Goal: Transaction & Acquisition: Purchase product/service

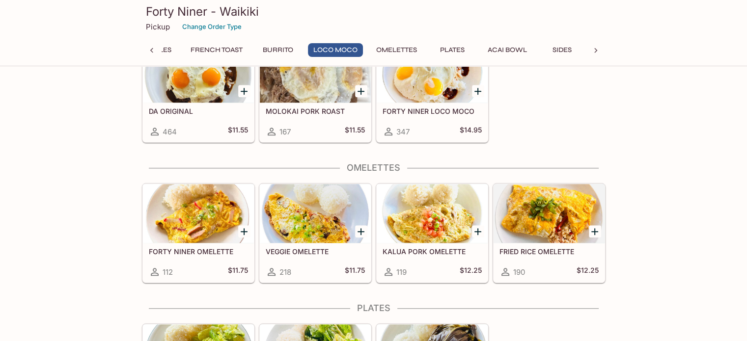
scroll to position [882, 0]
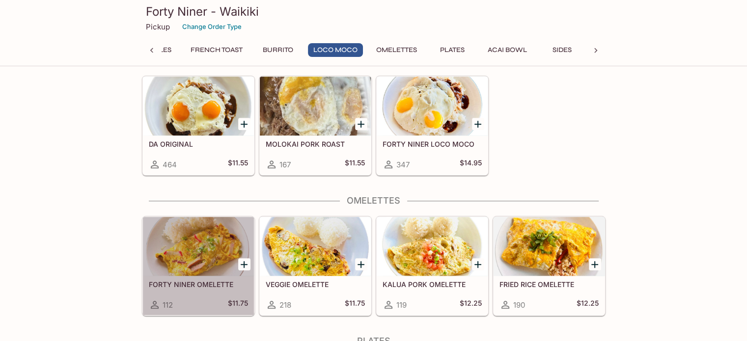
click at [181, 235] on div at bounding box center [198, 246] width 111 height 59
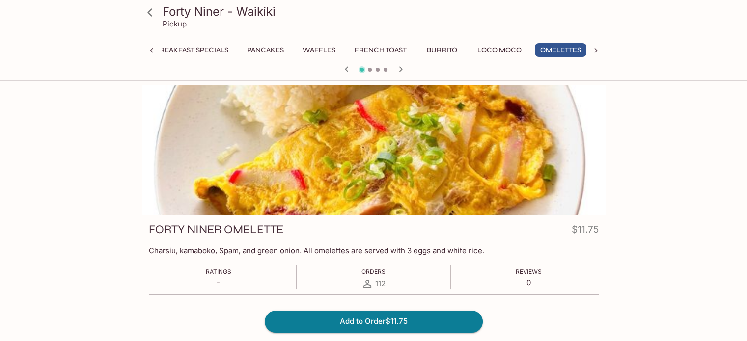
scroll to position [0, 18]
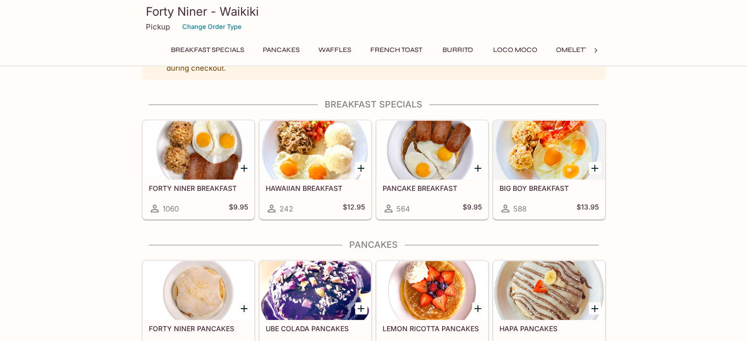
scroll to position [34, 0]
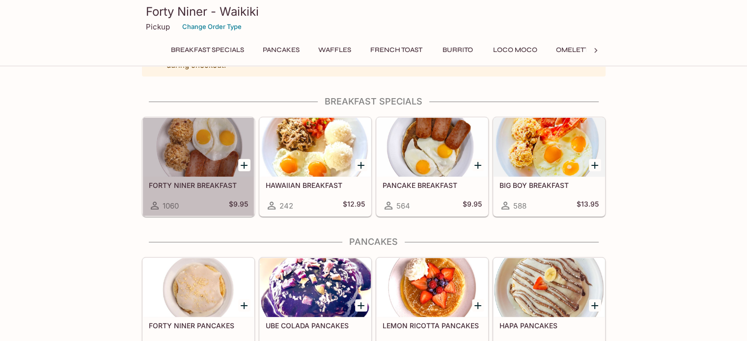
click at [185, 134] on div at bounding box center [198, 147] width 111 height 59
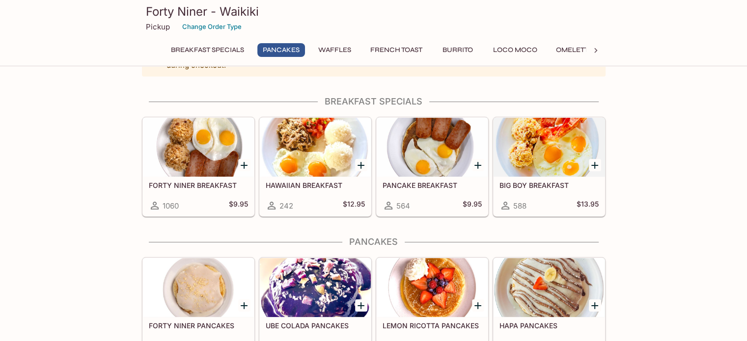
scroll to position [333, 0]
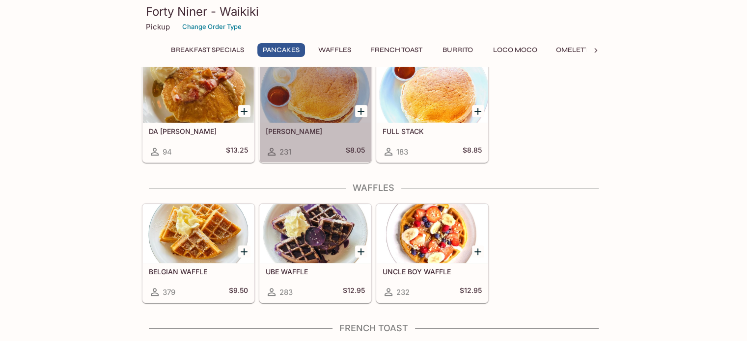
click at [315, 86] on div at bounding box center [315, 93] width 111 height 59
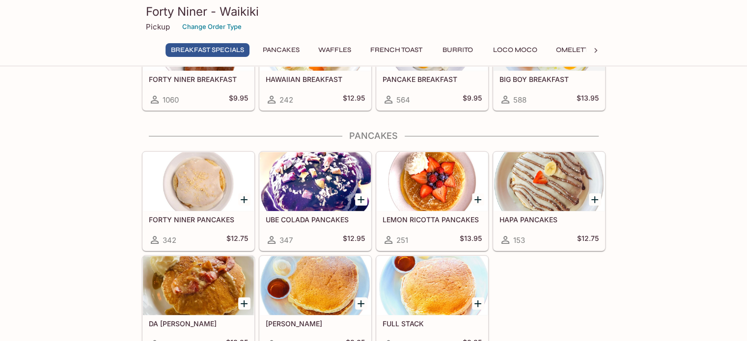
scroll to position [101, 0]
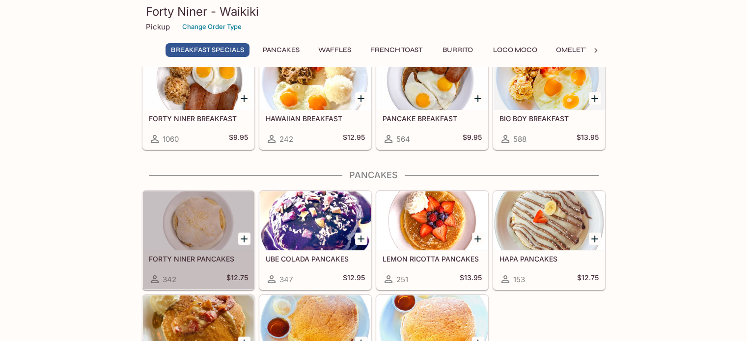
click at [200, 212] on div at bounding box center [198, 220] width 111 height 59
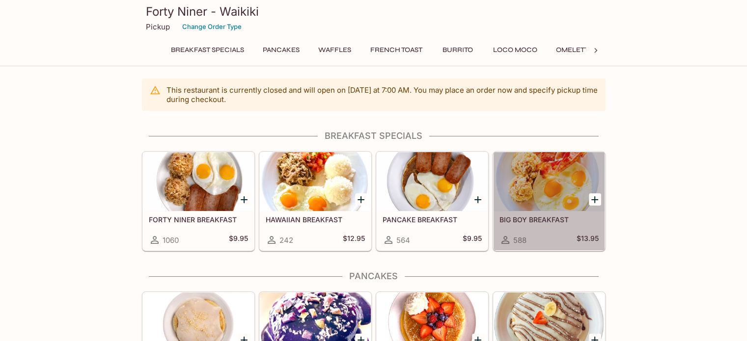
click at [521, 176] on div at bounding box center [548, 181] width 111 height 59
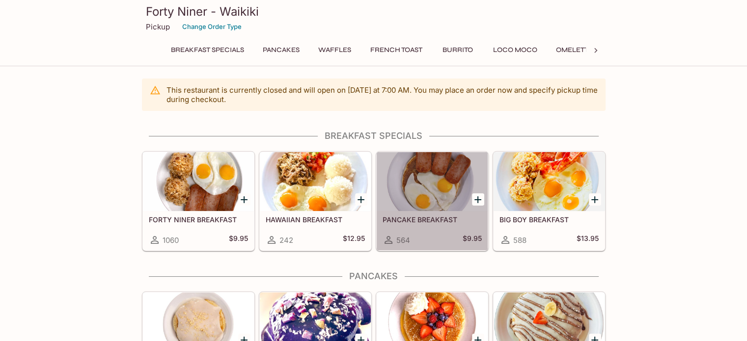
click at [432, 178] on div at bounding box center [432, 181] width 111 height 59
